Goal: Information Seeking & Learning: Learn about a topic

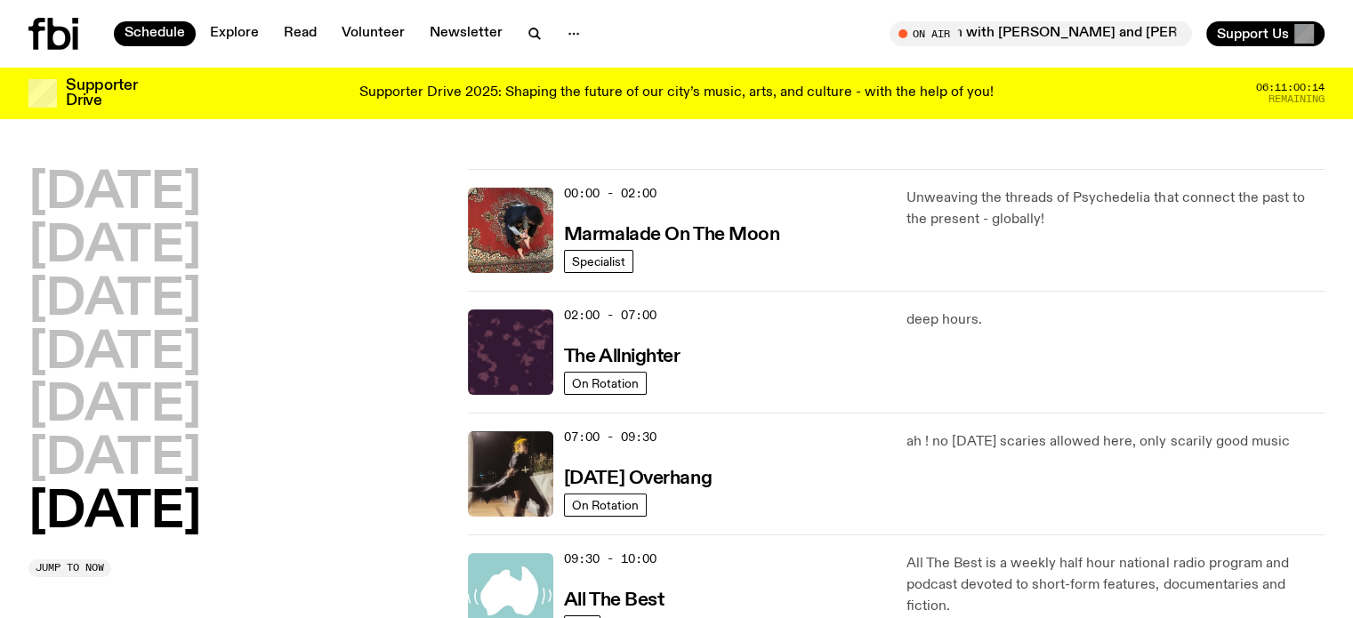
click at [84, 519] on h2 "[DATE]" at bounding box center [114, 513] width 173 height 50
click at [662, 230] on h3 "Marmalade On The Moon" at bounding box center [672, 235] width 216 height 19
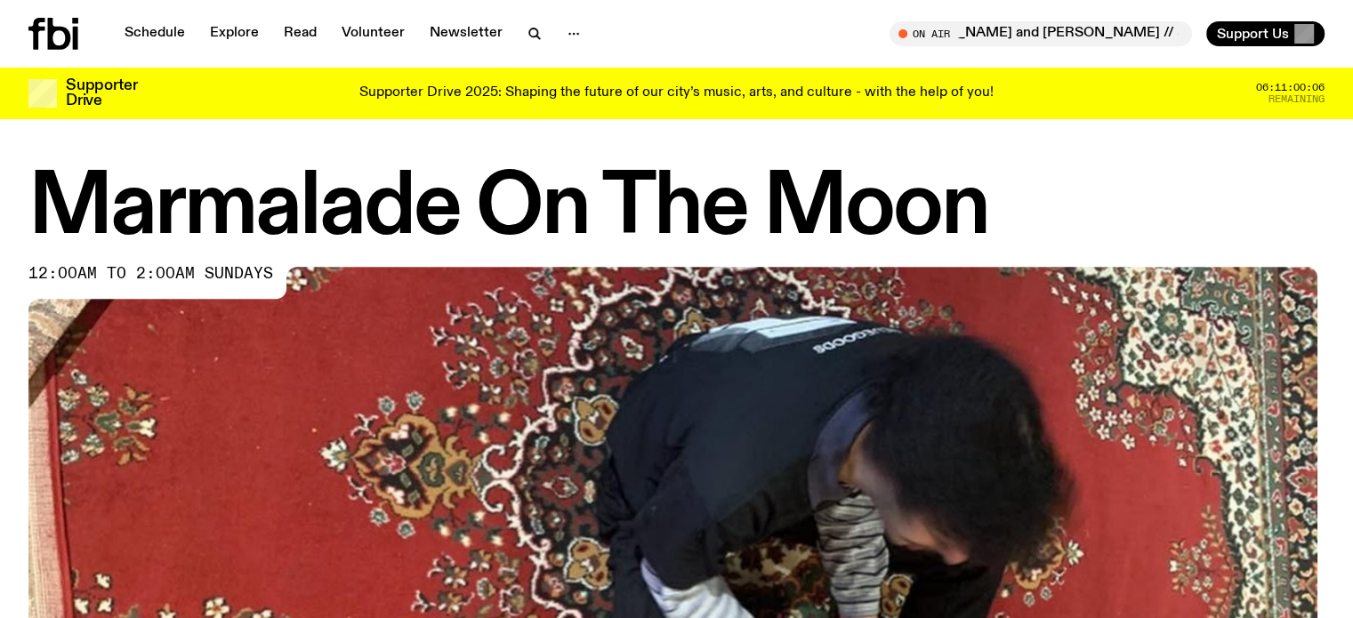
click at [0, 374] on div "Marmalade On The Moon 12:00am to 2:00am sundays" at bounding box center [676, 582] width 1353 height 827
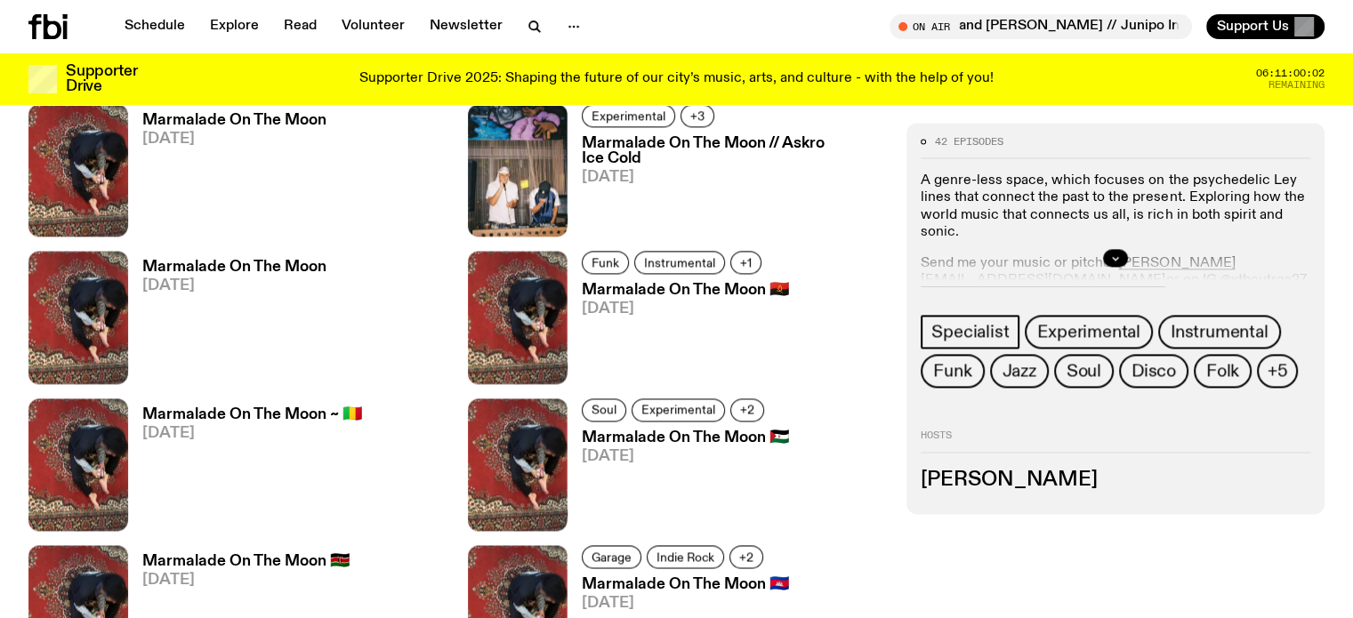
scroll to position [2393, 0]
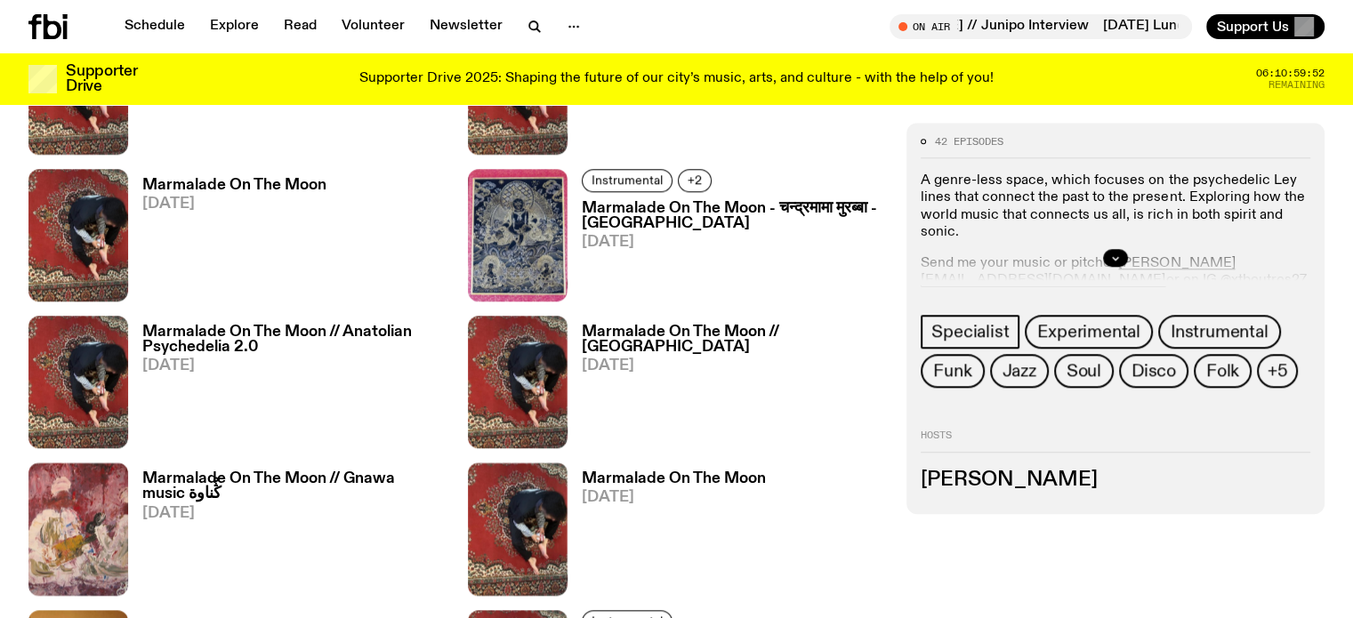
scroll to position [1681, 0]
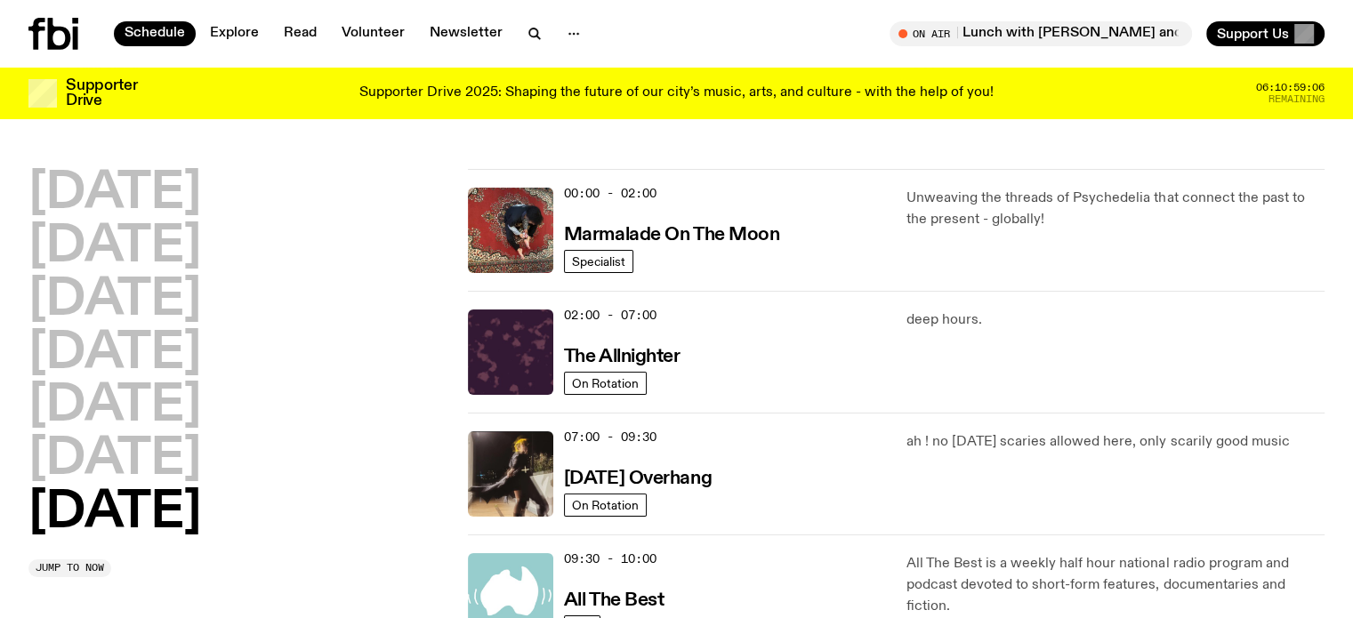
click at [381, 473] on div "[DATE] [DATE] [DATE] [DATE] [DATE] [DATE] [DATE]" at bounding box center [237, 353] width 418 height 369
click at [154, 524] on h2 "[DATE]" at bounding box center [114, 513] width 173 height 50
click at [137, 506] on h2 "[DATE]" at bounding box center [114, 513] width 173 height 50
